Goal: Complete application form

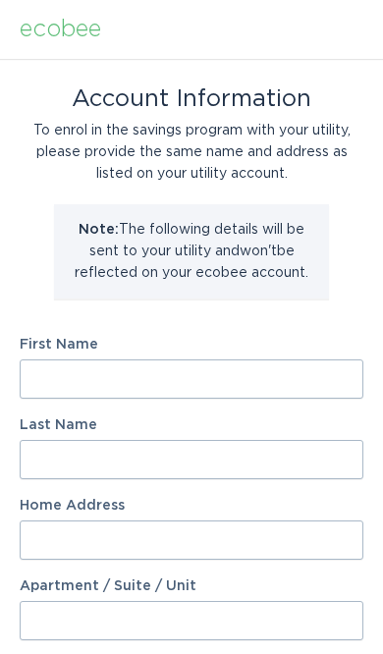
click at [240, 381] on input "First Name" at bounding box center [192, 378] width 344 height 39
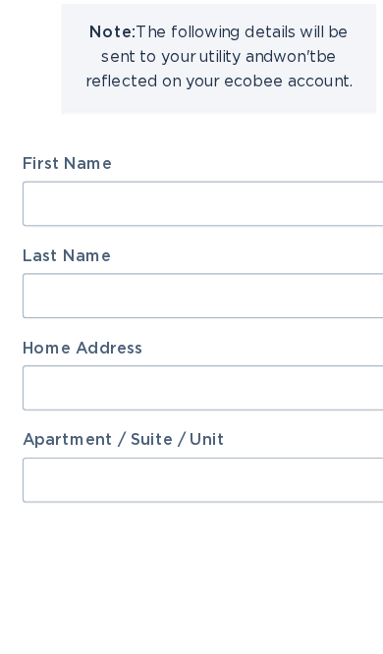
type input "[PERSON_NAME]"
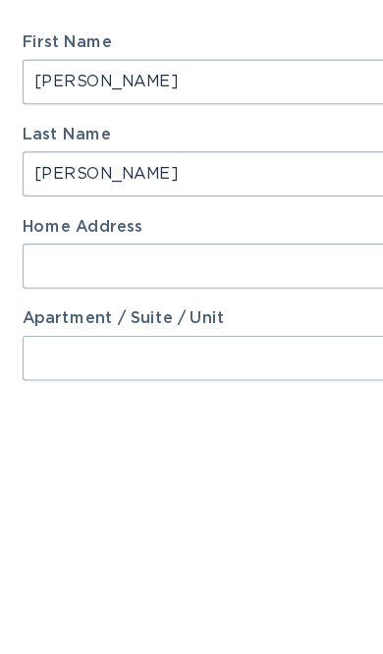
scroll to position [3, 0]
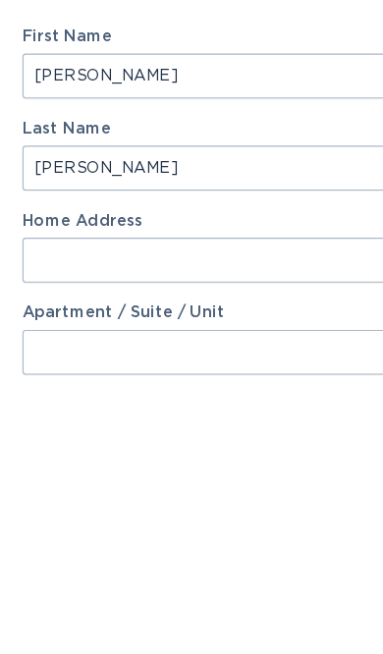
click at [242, 518] on input "Home Address" at bounding box center [192, 537] width 344 height 39
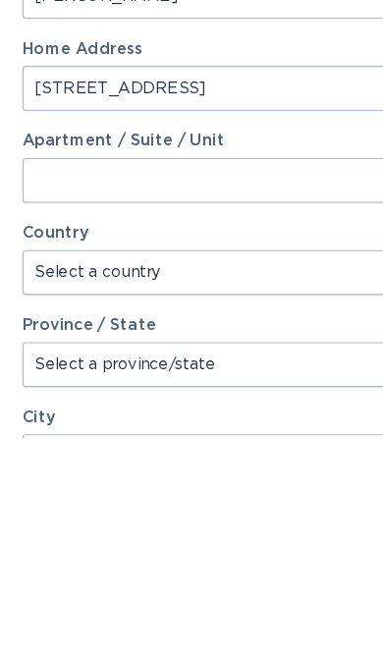
scroll to position [192, 0]
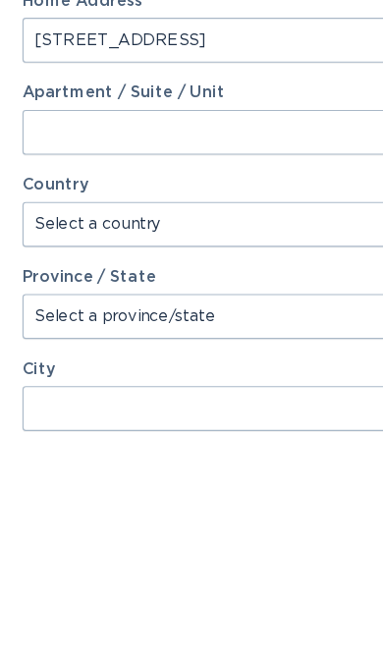
type input "[STREET_ADDRESS]"
click at [234, 528] on select "Select a province/state" at bounding box center [192, 547] width 344 height 39
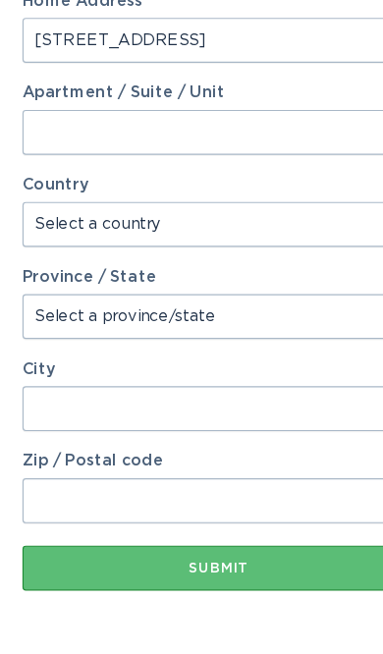
click at [234, 312] on select "Select a province/state" at bounding box center [192, 331] width 344 height 39
click at [240, 232] on select "Select a country [GEOGRAPHIC_DATA] [GEOGRAPHIC_DATA]" at bounding box center [192, 251] width 344 height 39
select select "US"
click at [213, 312] on select "Select a province/state [US_STATE] [US_STATE] [US_STATE] [US_STATE] [US_STATE] …" at bounding box center [192, 331] width 344 height 39
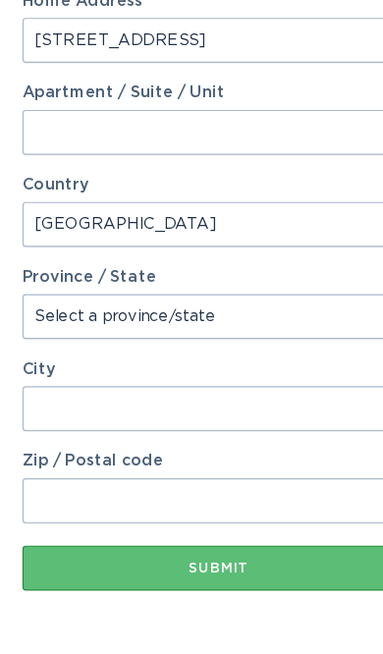
select select "AL"
click at [183, 393] on input "City" at bounding box center [192, 412] width 344 height 39
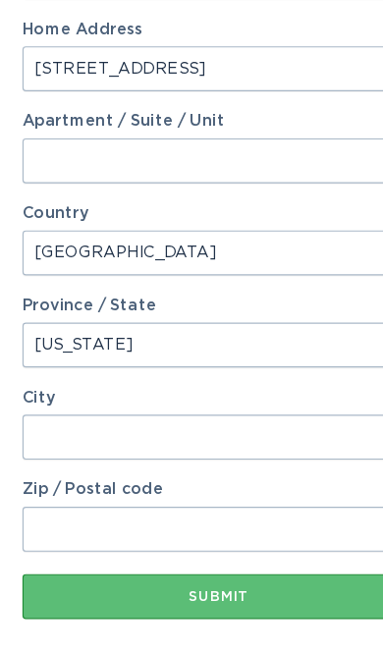
click at [231, 376] on input "City" at bounding box center [192, 381] width 344 height 39
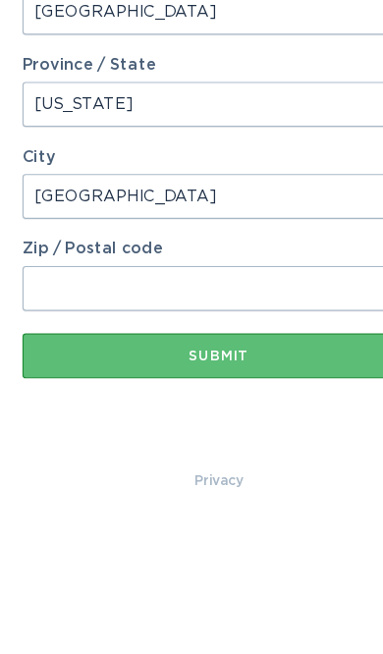
type input "[GEOGRAPHIC_DATA]"
click at [235, 443] on input "Zip / Postal code" at bounding box center [192, 462] width 344 height 39
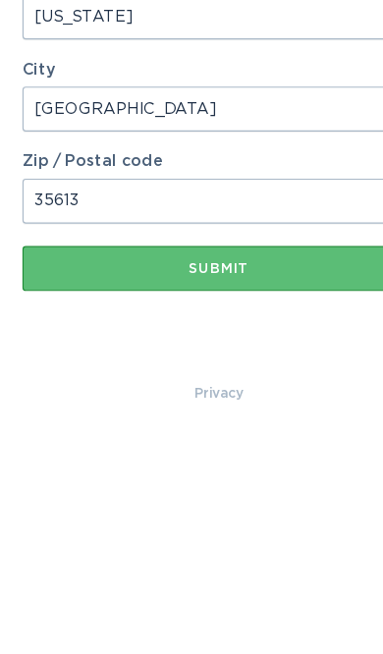
type input "35613"
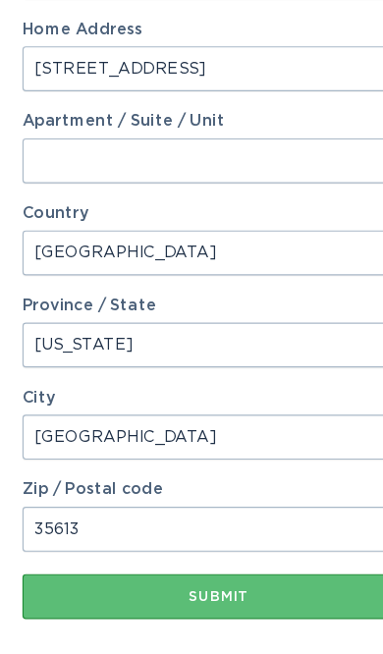
click at [204, 536] on button "Submit" at bounding box center [192, 521] width 344 height 39
